Goal: Information Seeking & Learning: Check status

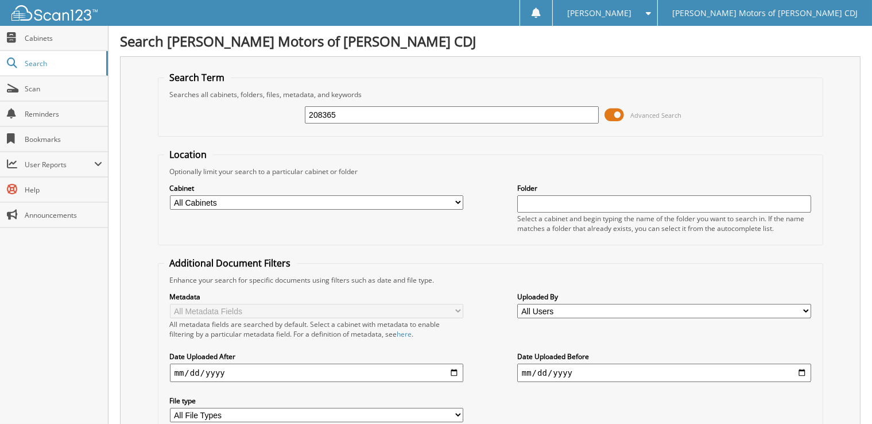
type input "208365"
drag, startPoint x: 362, startPoint y: 109, endPoint x: 188, endPoint y: 111, distance: 173.4
click at [188, 111] on div "208365 Advanced Search" at bounding box center [490, 114] width 653 height 31
type input "208110"
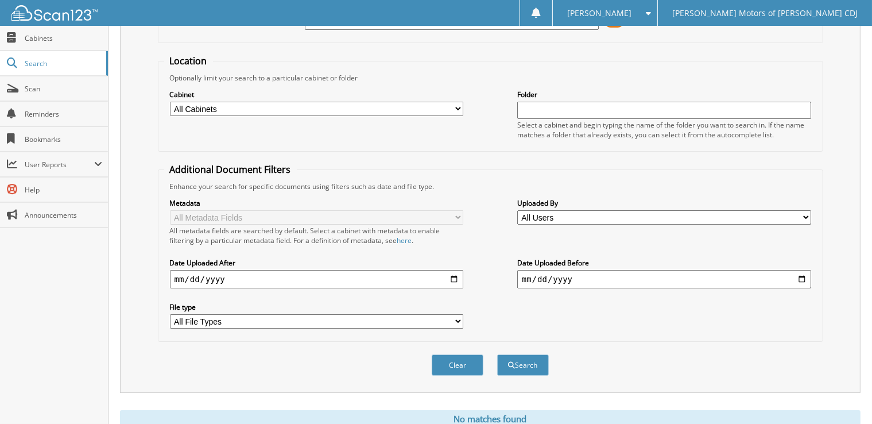
scroll to position [127, 0]
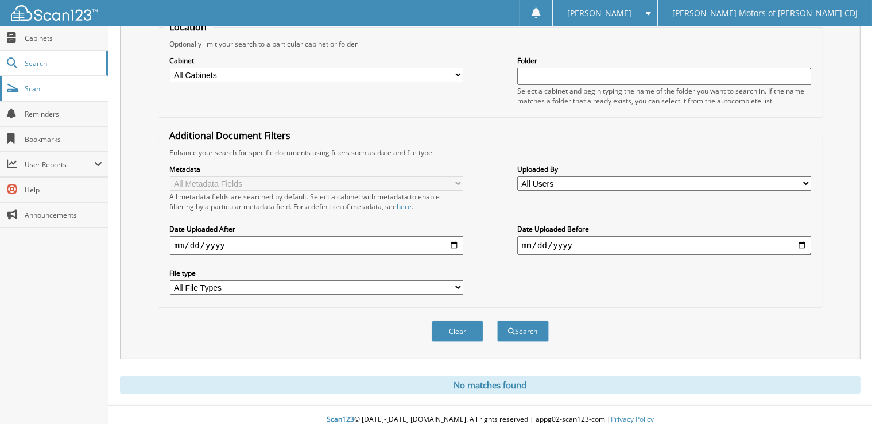
click at [86, 90] on span "Scan" at bounding box center [64, 89] width 78 height 10
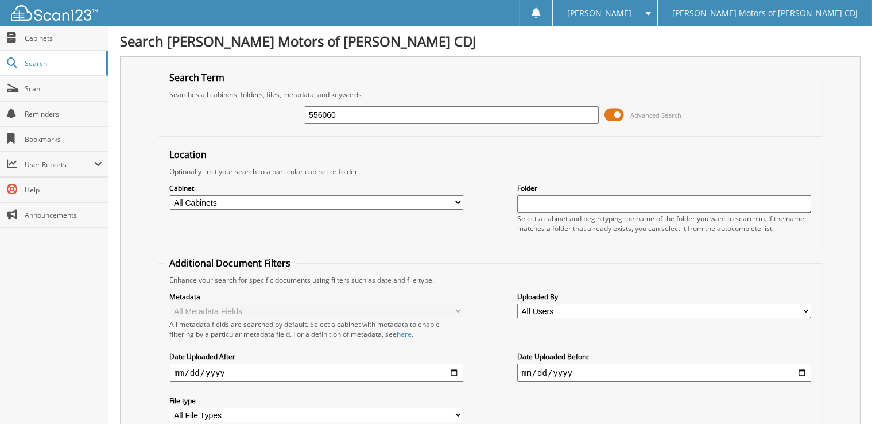
type input "556060"
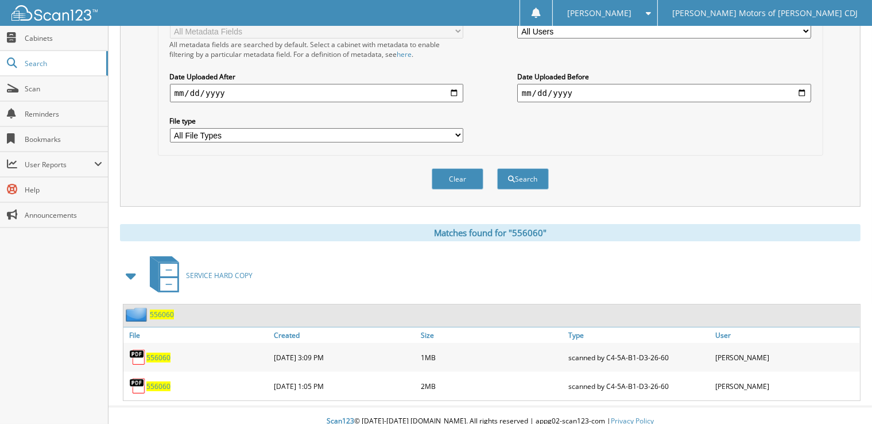
click at [158, 381] on span "556060" at bounding box center [158, 386] width 24 height 10
click at [169, 381] on span "556060" at bounding box center [158, 386] width 24 height 10
click at [138, 377] on img at bounding box center [137, 385] width 17 height 17
click at [156, 381] on span "556060" at bounding box center [158, 386] width 24 height 10
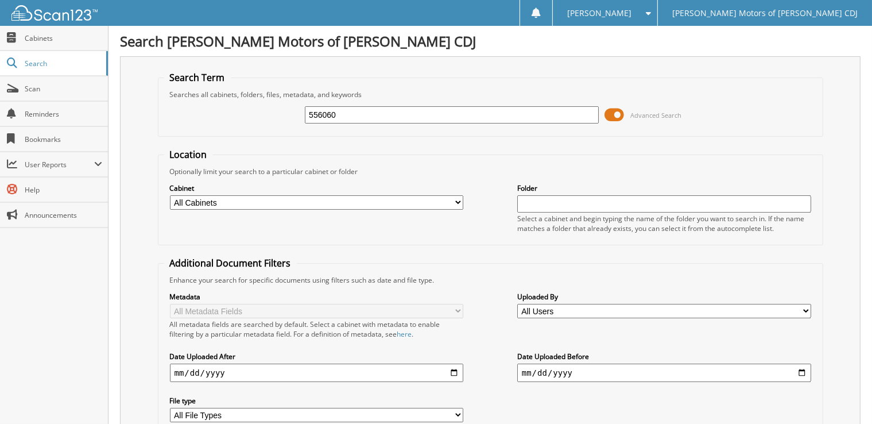
drag, startPoint x: 370, startPoint y: 111, endPoint x: 232, endPoint y: 106, distance: 137.9
click at [232, 106] on div "556060 Advanced Search" at bounding box center [490, 114] width 653 height 31
paste input "556060"
type input "556060"
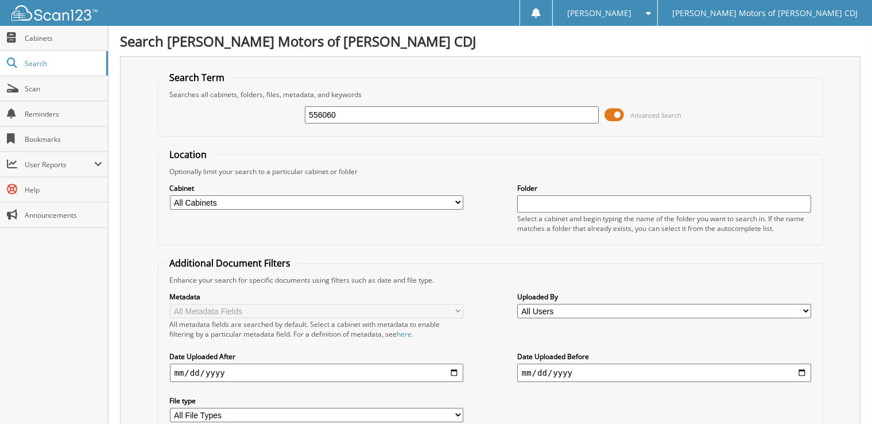
drag, startPoint x: 404, startPoint y: 118, endPoint x: 308, endPoint y: 97, distance: 98.2
click at [308, 97] on fieldset "Search Term Searches all cabinets, folders, files, metadata, and keywords 55606…" at bounding box center [490, 103] width 665 height 65
type input "121955"
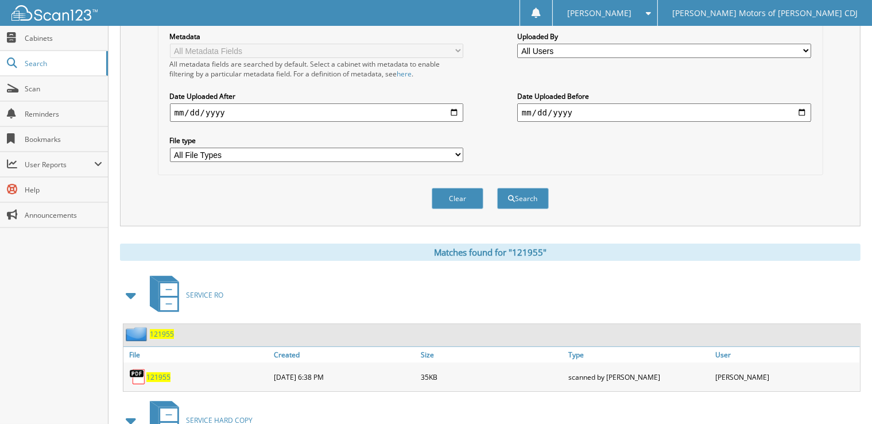
scroll to position [465, 0]
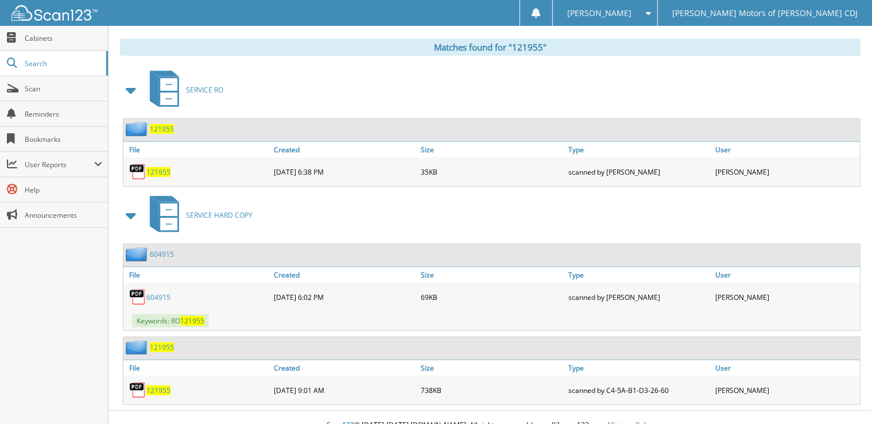
click at [163, 385] on span "121955" at bounding box center [158, 390] width 24 height 10
click at [78, 154] on span "User Reports" at bounding box center [54, 164] width 108 height 25
click at [69, 186] on span "My Recent Activity" at bounding box center [60, 189] width 84 height 10
